Goal: Book appointment/travel/reservation

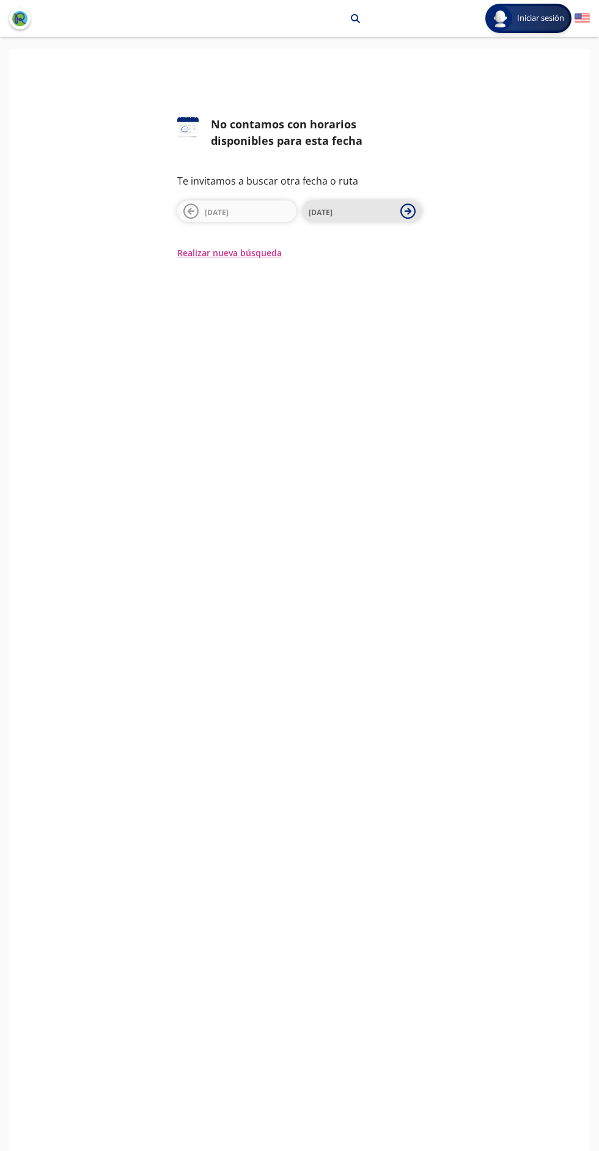
click at [408, 211] on icon at bounding box center [408, 211] width 7 height 7
click at [252, 254] on button "Realizar nueva búsqueda" at bounding box center [229, 252] width 105 height 13
click at [408, 217] on icon at bounding box center [407, 211] width 15 height 15
click at [378, 215] on span "14 Oct" at bounding box center [352, 211] width 86 height 15
click at [377, 210] on span "[DATE]" at bounding box center [352, 211] width 86 height 15
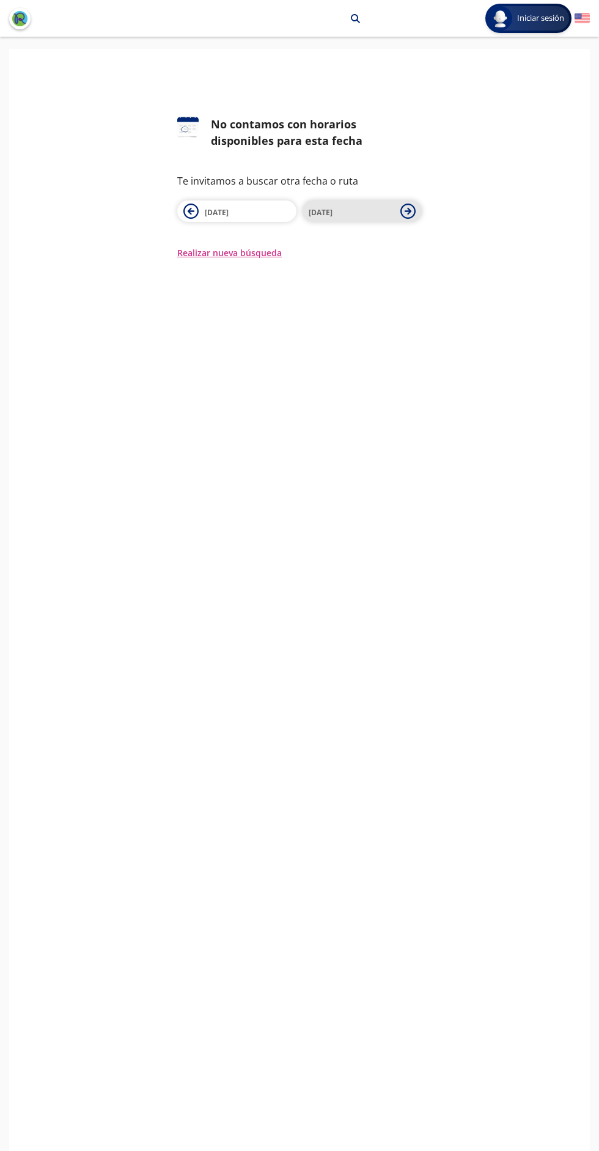
click at [408, 211] on icon at bounding box center [408, 211] width 7 height 7
click at [380, 218] on span "[DATE]" at bounding box center [352, 211] width 86 height 15
click at [389, 214] on span "[DATE]" at bounding box center [352, 211] width 86 height 15
click at [408, 211] on icon at bounding box center [408, 211] width 7 height 7
click at [386, 210] on span "[DATE]" at bounding box center [352, 211] width 86 height 15
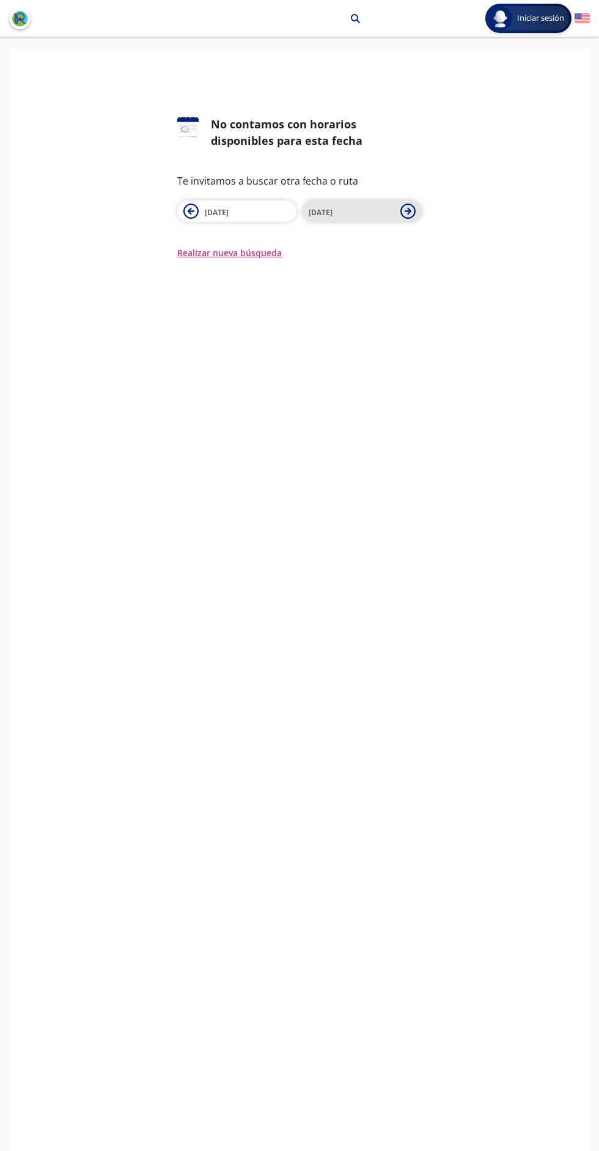
click at [403, 204] on icon at bounding box center [407, 211] width 15 height 15
click at [382, 212] on span "[DATE]" at bounding box center [352, 211] width 86 height 15
click at [381, 213] on span "[DATE]" at bounding box center [352, 211] width 86 height 15
click at [403, 212] on icon at bounding box center [407, 211] width 15 height 15
click at [396, 217] on button "[DATE]" at bounding box center [362, 211] width 119 height 21
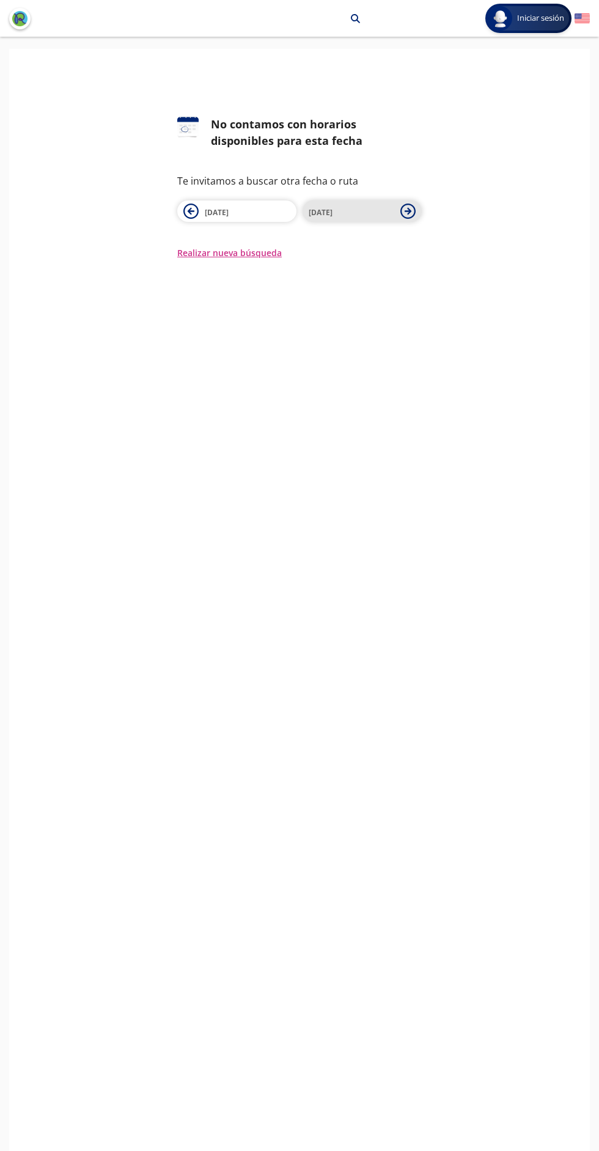
click at [400, 214] on icon at bounding box center [407, 211] width 15 height 15
